Goal: Task Accomplishment & Management: Use online tool/utility

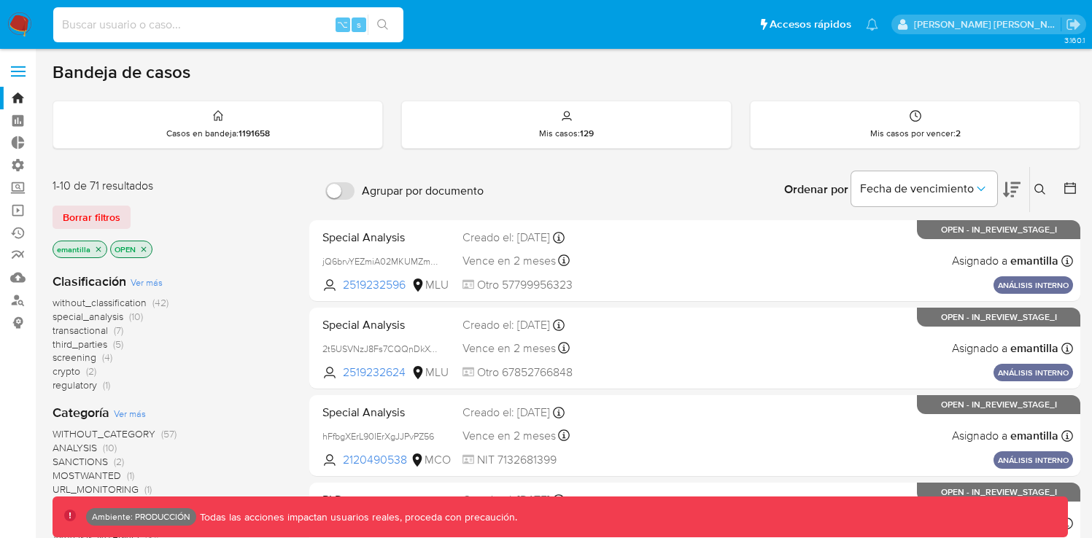
click at [188, 29] on input at bounding box center [228, 24] width 350 height 19
paste input "TXRDFg8mpQcjQgjxYWtJyoYt"
type input "TXRDFg8mpQcjQgjxYWtJyoYt"
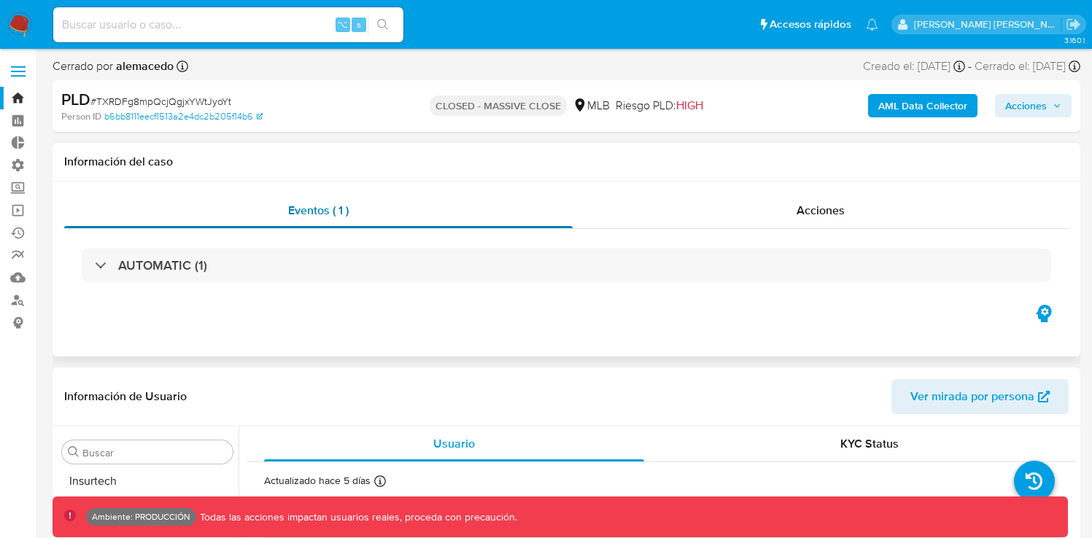
scroll to position [756, 0]
select select "10"
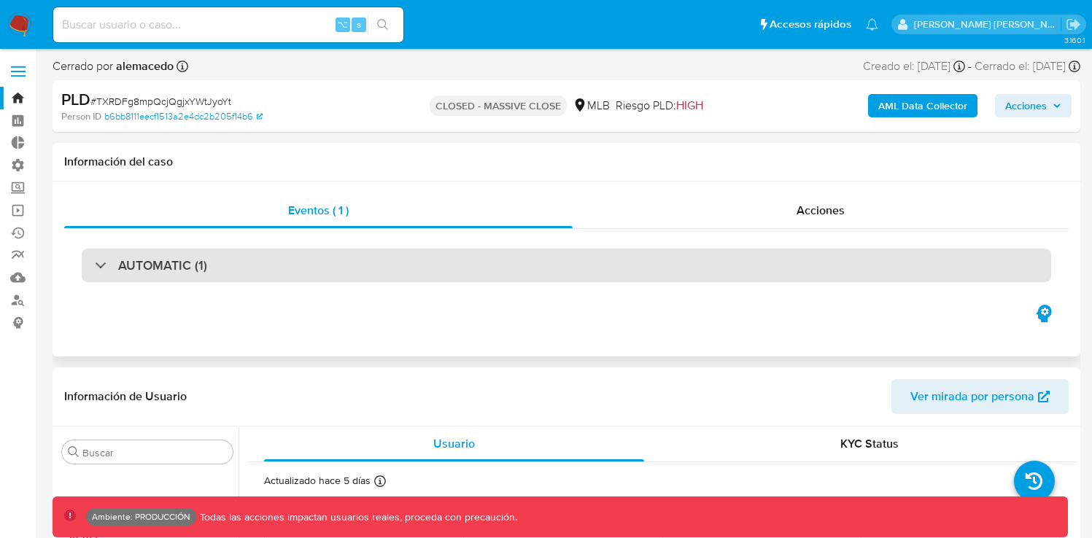
click at [306, 277] on div "AUTOMATIC (1)" at bounding box center [566, 266] width 969 height 34
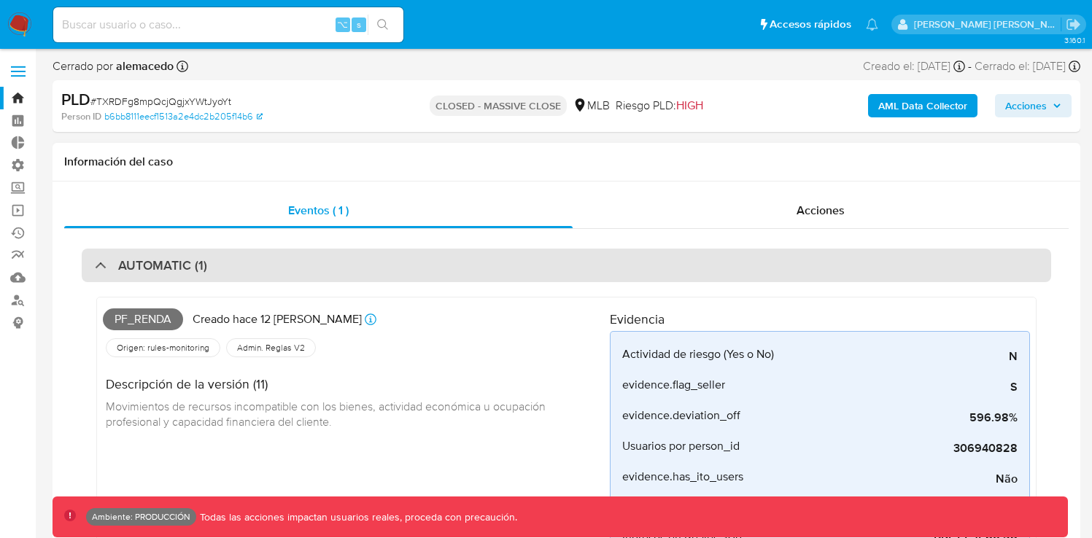
click at [303, 271] on div "AUTOMATIC (1)" at bounding box center [566, 266] width 969 height 34
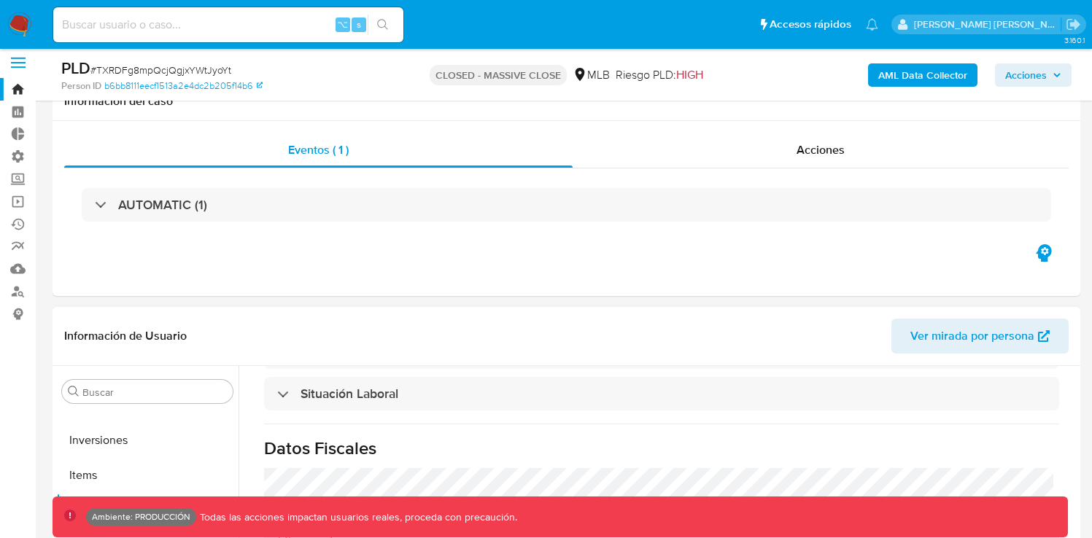
scroll to position [0, 0]
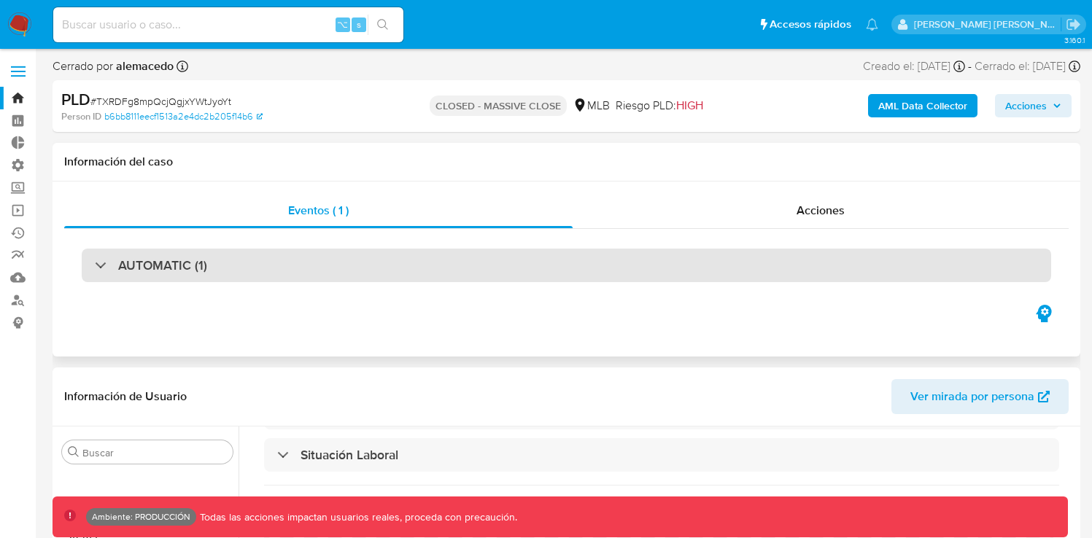
click at [304, 267] on div "AUTOMATIC (1)" at bounding box center [566, 266] width 969 height 34
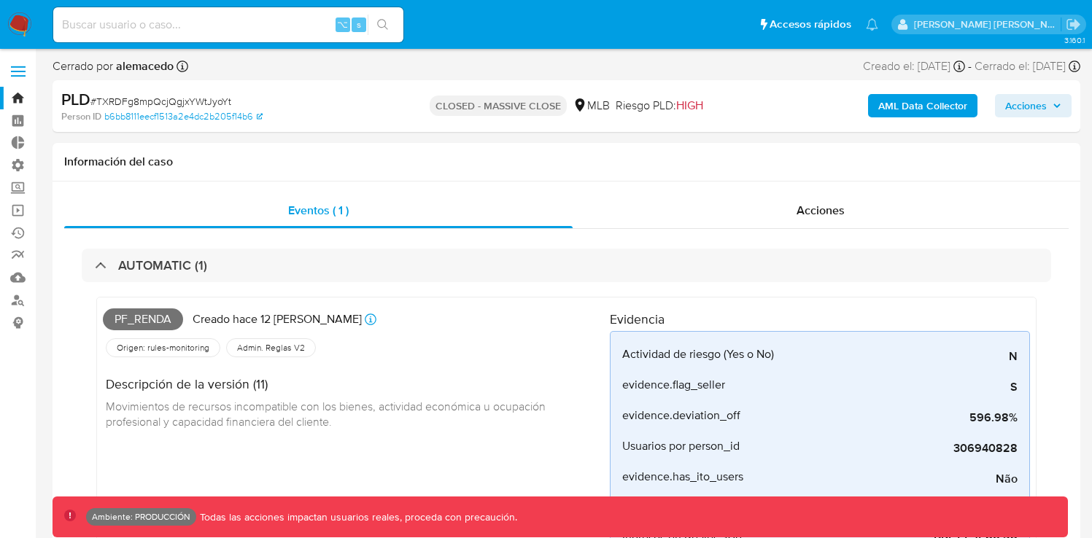
click at [1042, 110] on span "Acciones" at bounding box center [1026, 105] width 42 height 23
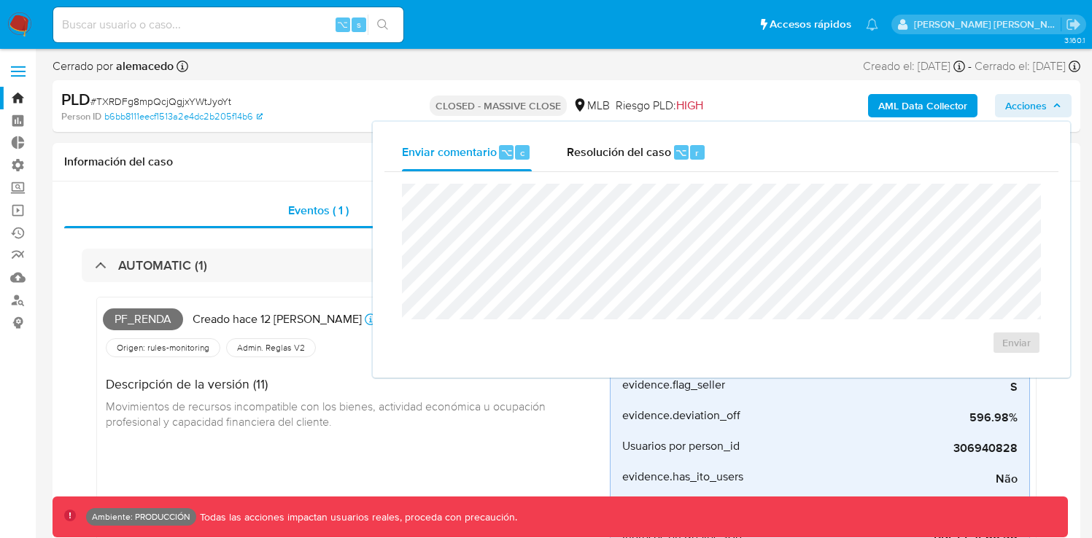
click at [1042, 110] on span "Acciones" at bounding box center [1026, 105] width 42 height 23
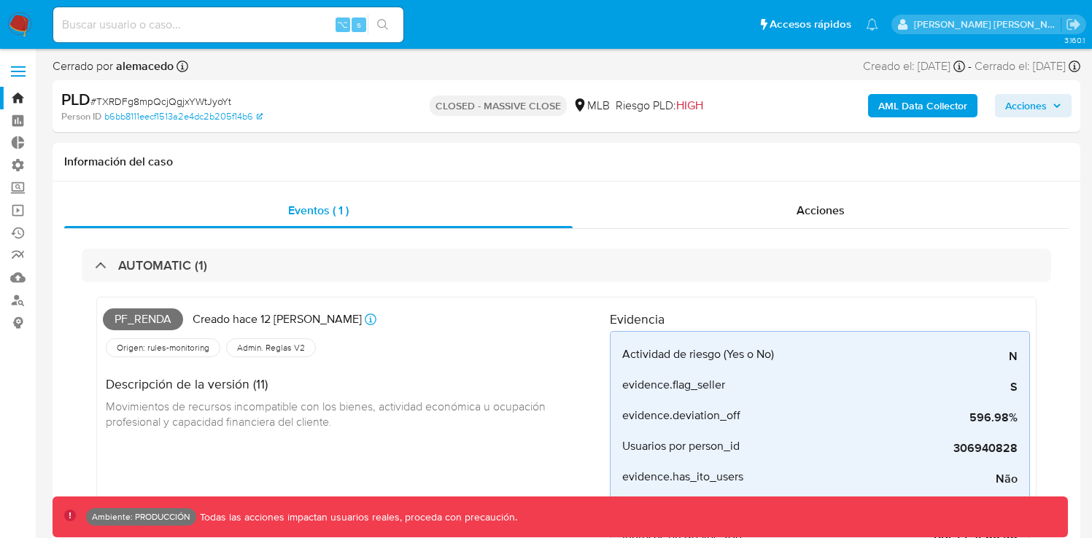
click at [1042, 110] on span "Acciones" at bounding box center [1026, 105] width 42 height 23
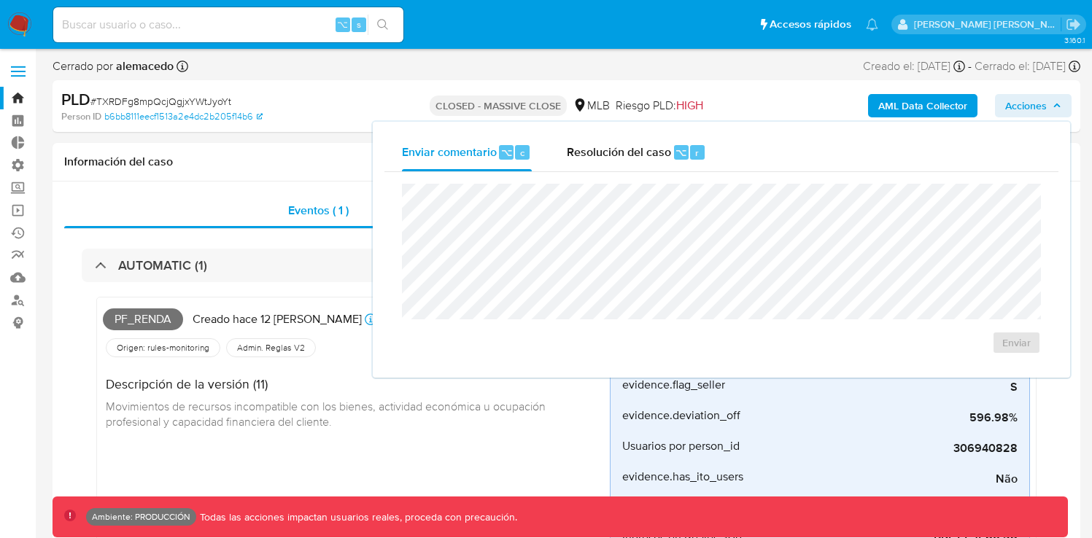
click at [1042, 110] on span "Acciones" at bounding box center [1026, 105] width 42 height 23
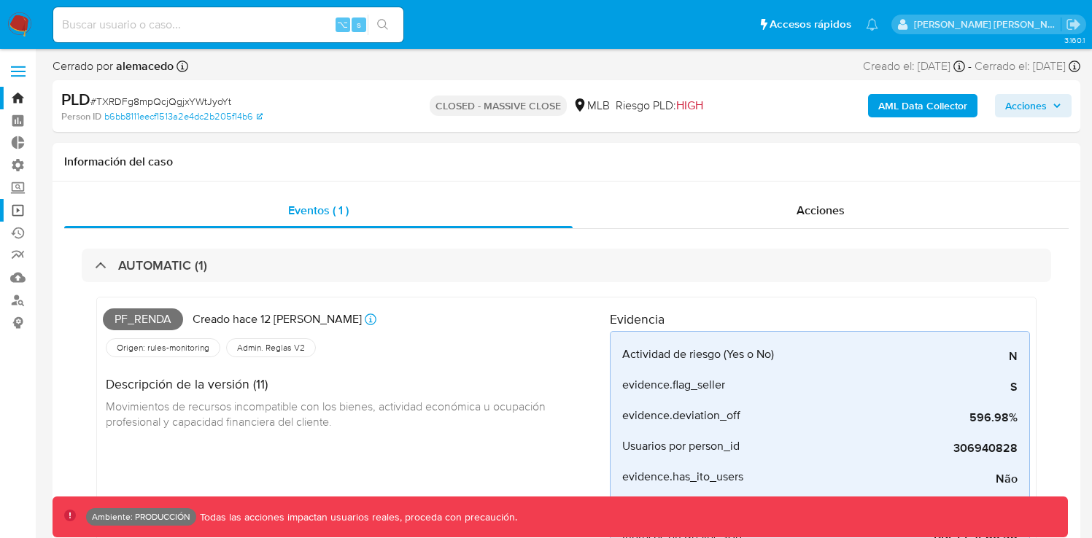
click at [15, 212] on link "Operaciones masivas" at bounding box center [87, 210] width 174 height 23
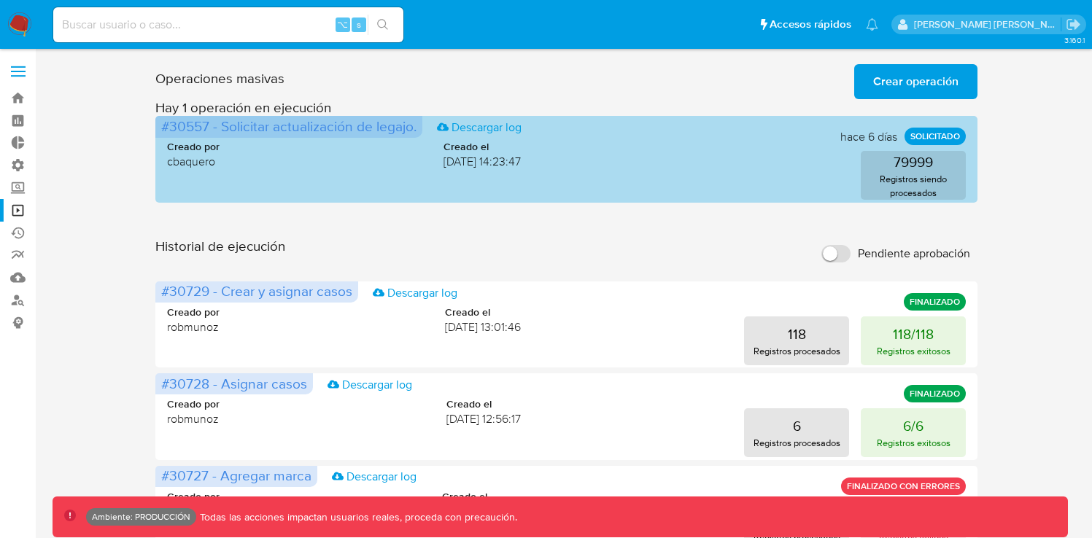
click at [193, 125] on span "#30557 - Solicitar actualización de legajo." at bounding box center [288, 126] width 255 height 20
click at [207, 128] on span "#30557 - Solicitar actualización de legajo." at bounding box center [288, 126] width 255 height 20
click at [202, 130] on span "#30557 - Solicitar actualización de legajo." at bounding box center [288, 126] width 255 height 20
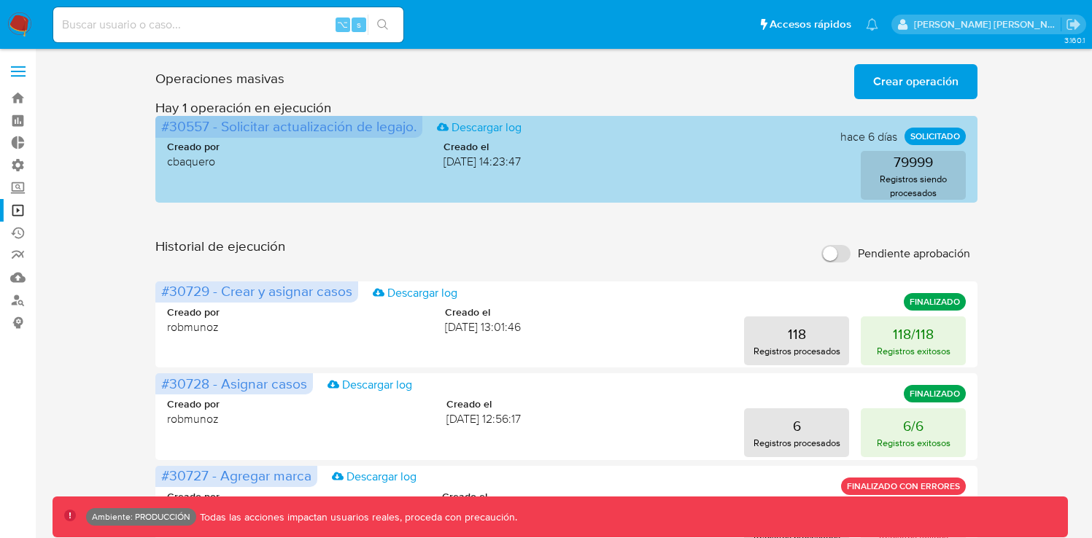
click at [187, 131] on span "#30557 - Solicitar actualización de legajo." at bounding box center [288, 126] width 255 height 20
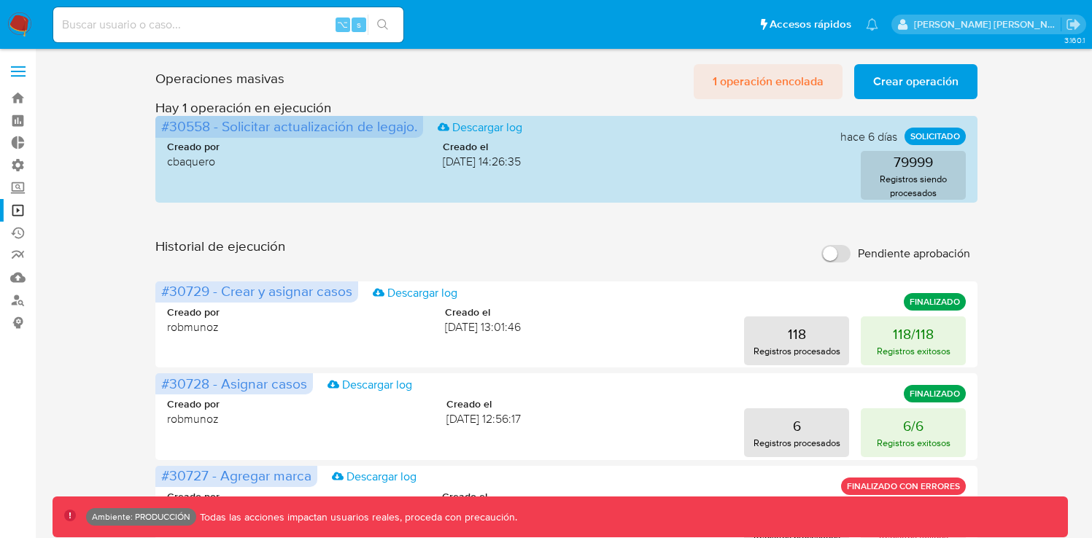
click at [803, 81] on span "1 operación encolada" at bounding box center [768, 82] width 111 height 32
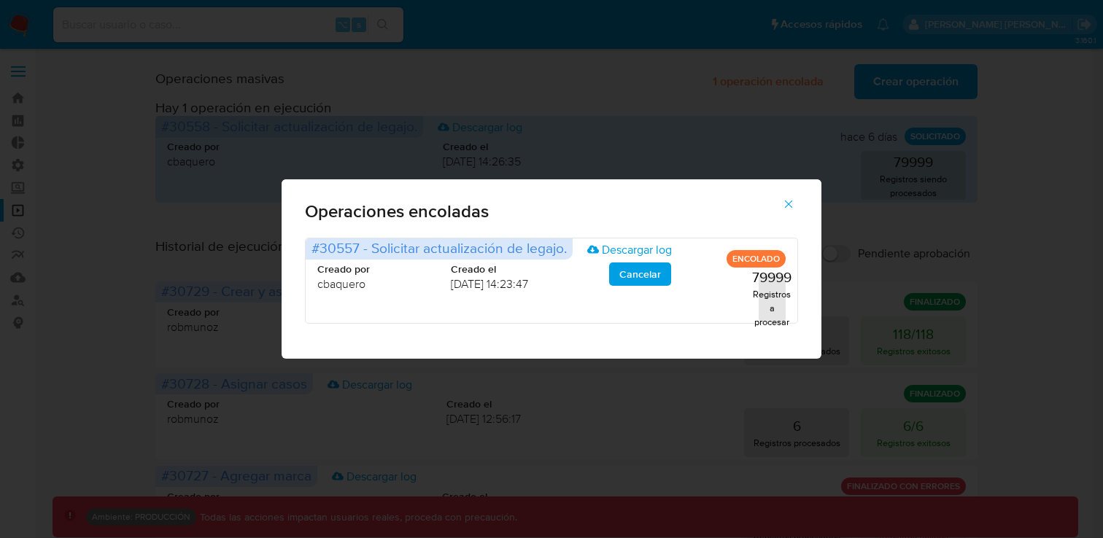
click at [786, 206] on icon "button" at bounding box center [788, 204] width 13 height 13
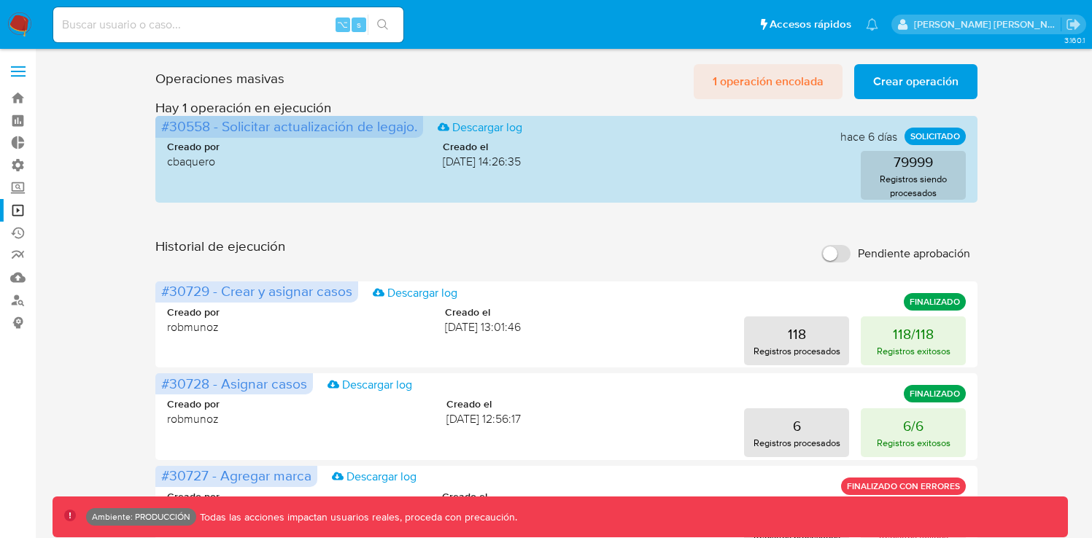
click at [794, 85] on span "1 operación encolada" at bounding box center [768, 82] width 111 height 32
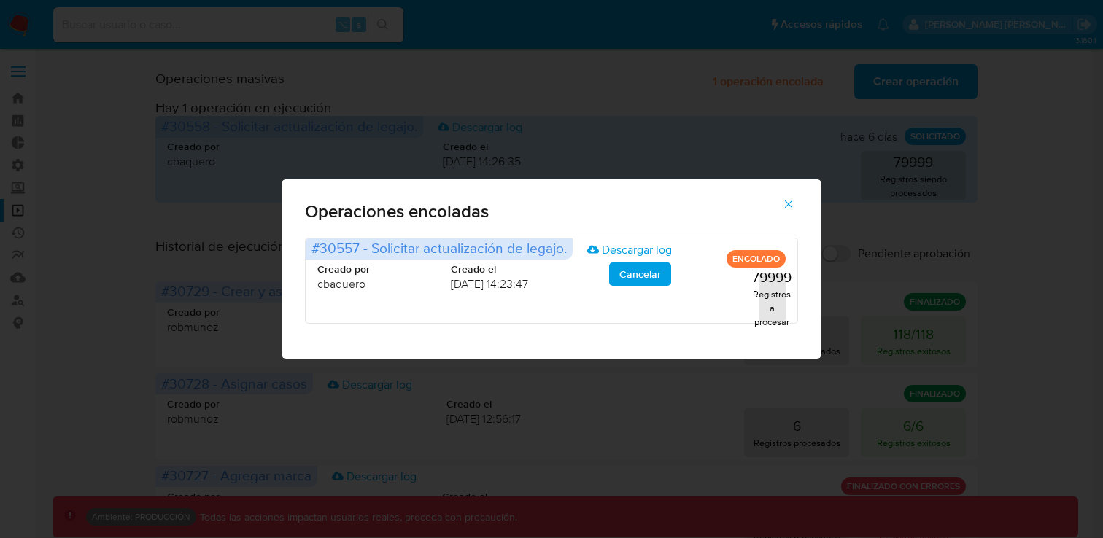
click at [791, 206] on icon "button" at bounding box center [788, 204] width 13 height 13
